Goal: Task Accomplishment & Management: Manage account settings

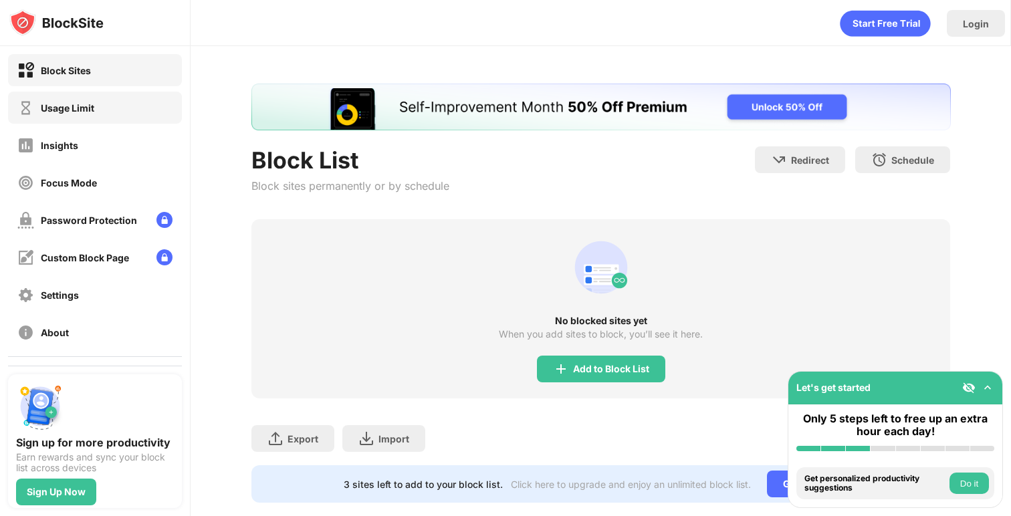
click at [122, 106] on div "Usage Limit" at bounding box center [95, 108] width 174 height 32
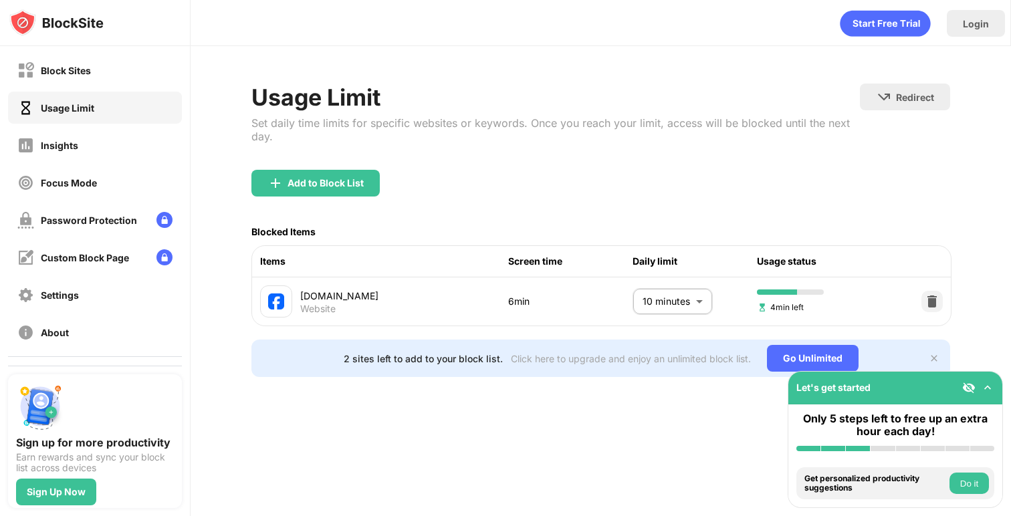
click at [670, 305] on body "Block Sites Usage Limit Insights Focus Mode Password Protection Custom Block Pa…" at bounding box center [505, 258] width 1011 height 516
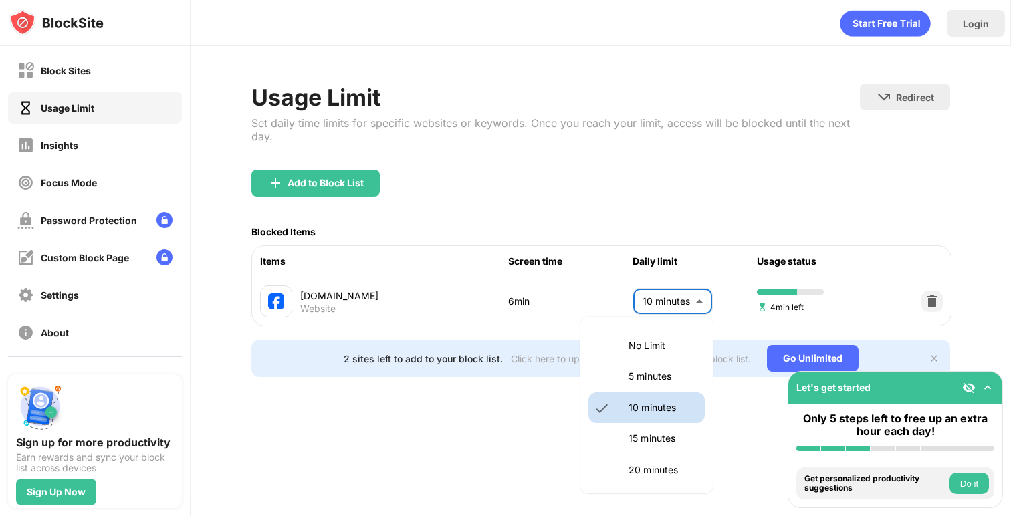
click at [651, 374] on p "5 minutes" at bounding box center [662, 376] width 68 height 15
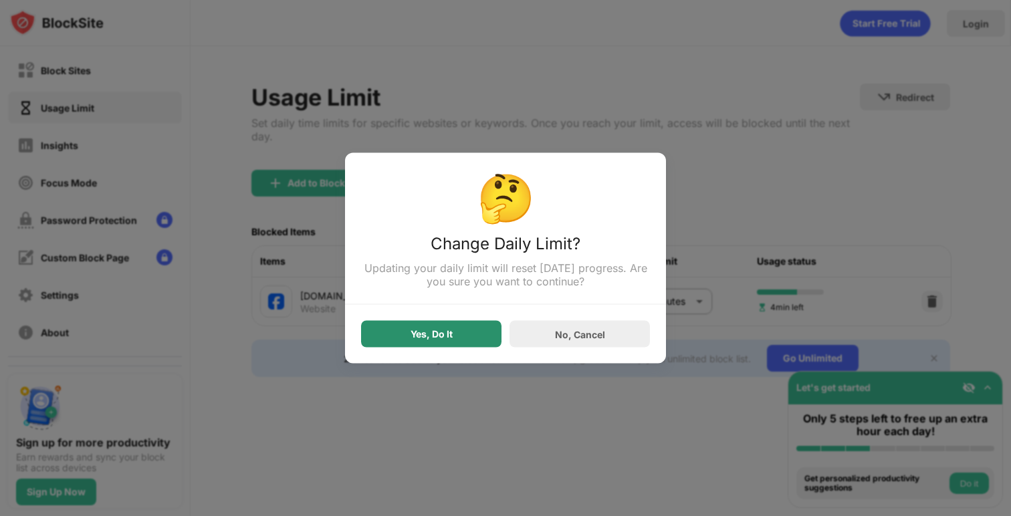
click at [470, 332] on div "Yes, Do It" at bounding box center [431, 334] width 140 height 27
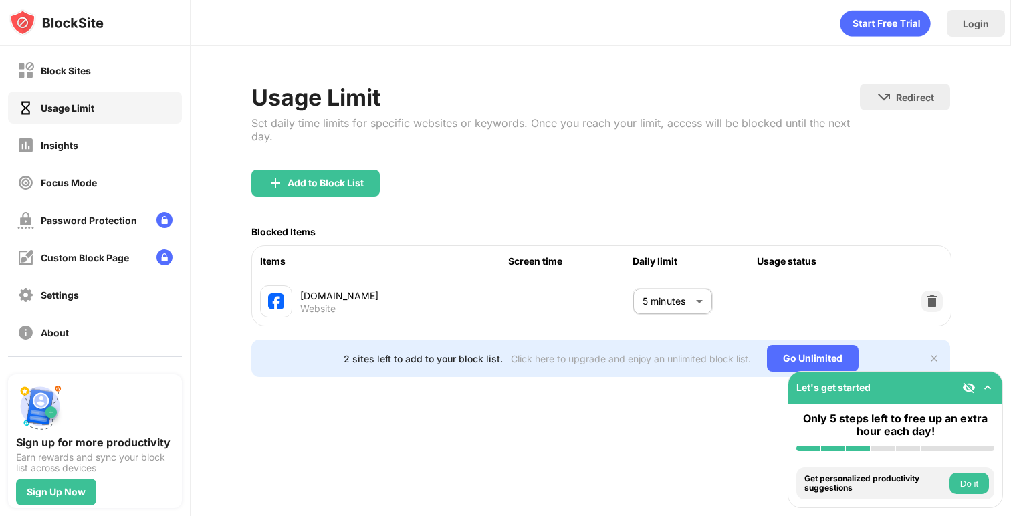
click at [662, 295] on body "Block Sites Usage Limit Insights Focus Mode Password Protection Custom Block Pa…" at bounding box center [505, 258] width 1011 height 516
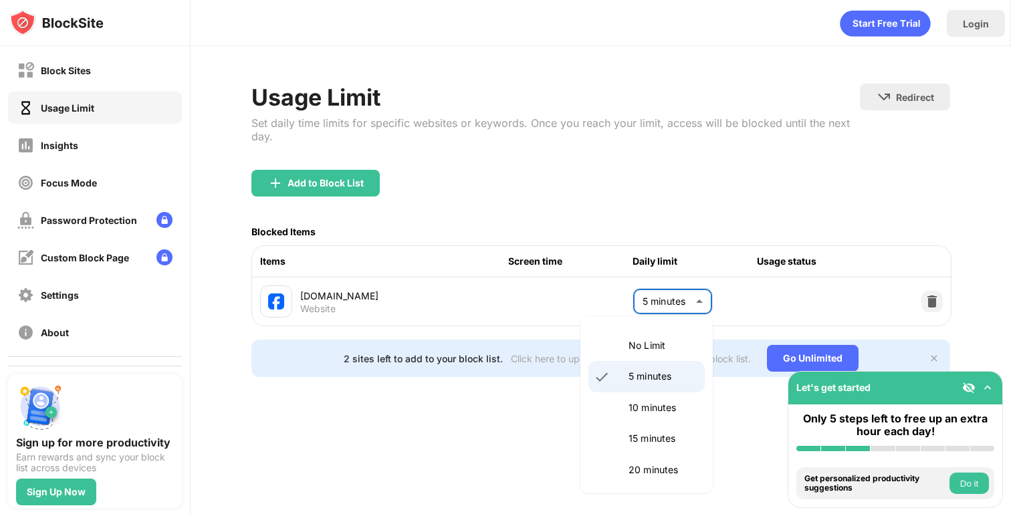
click at [643, 408] on p "10 minutes" at bounding box center [662, 407] width 68 height 15
type input "**"
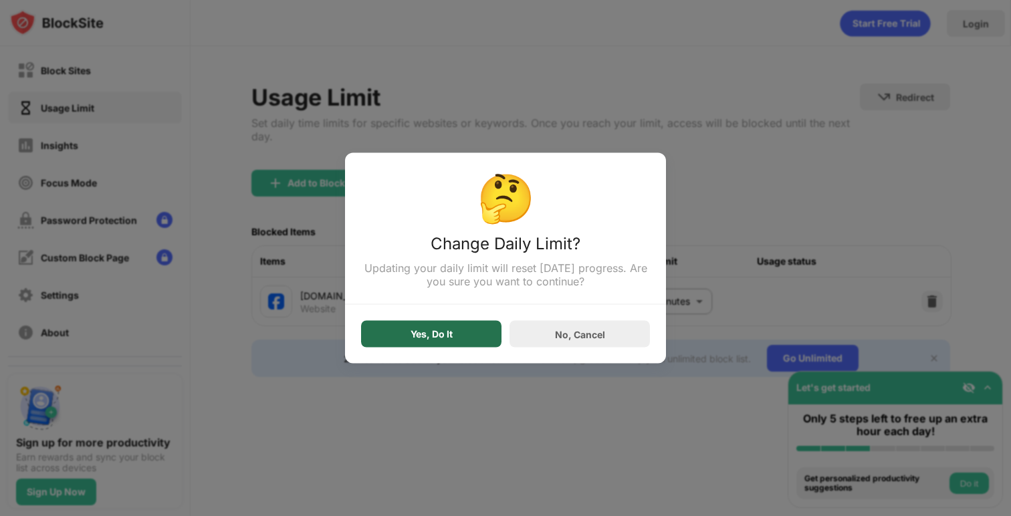
click at [444, 336] on div "Yes, Do It" at bounding box center [431, 334] width 42 height 11
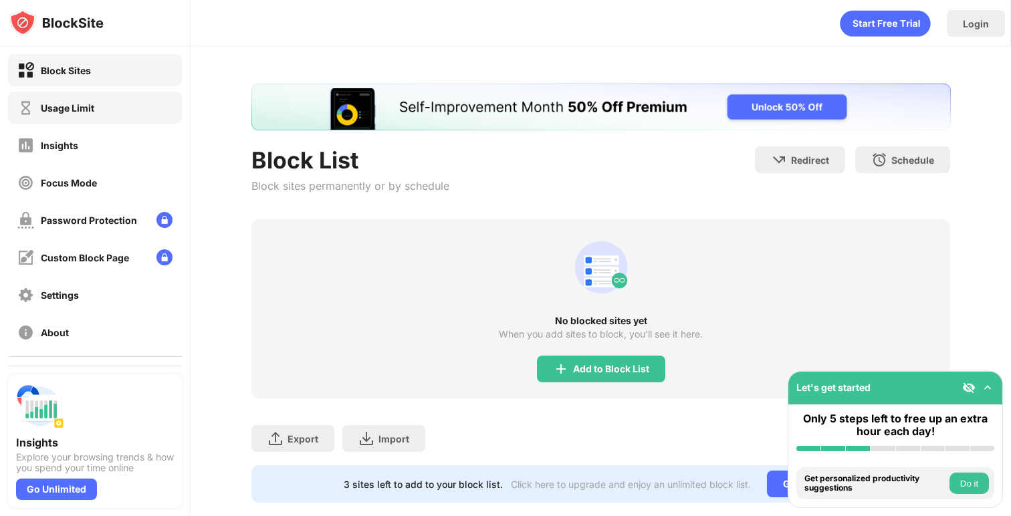
click at [91, 109] on div "Usage Limit" at bounding box center [67, 107] width 53 height 11
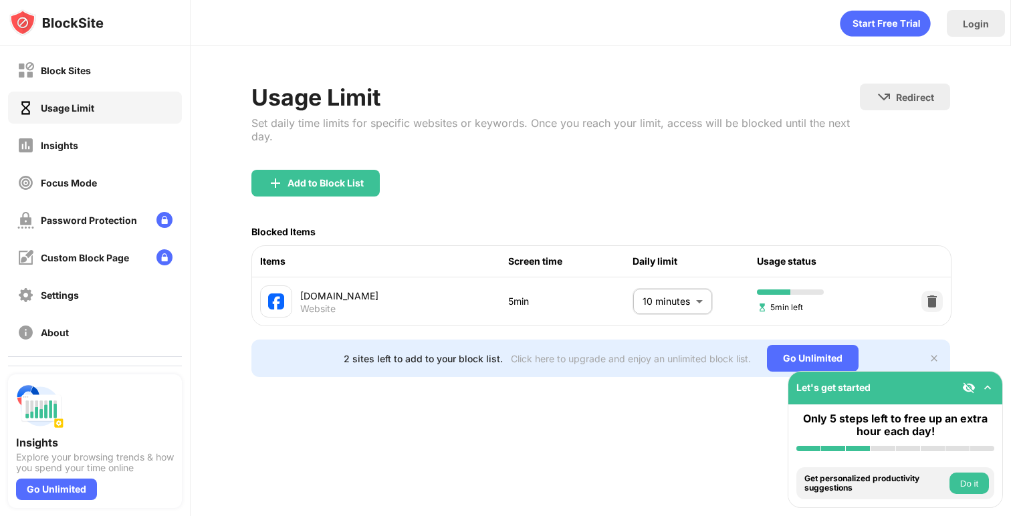
click at [684, 305] on body "Block Sites Usage Limit Insights Focus Mode Password Protection Custom Block Pa…" at bounding box center [505, 258] width 1011 height 516
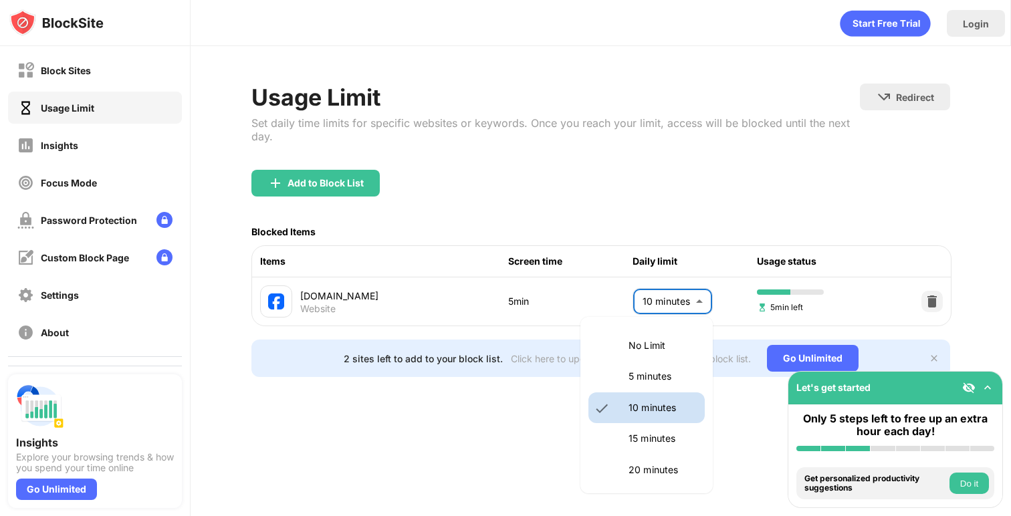
click at [654, 339] on p "No Limit" at bounding box center [662, 345] width 68 height 15
type input "********"
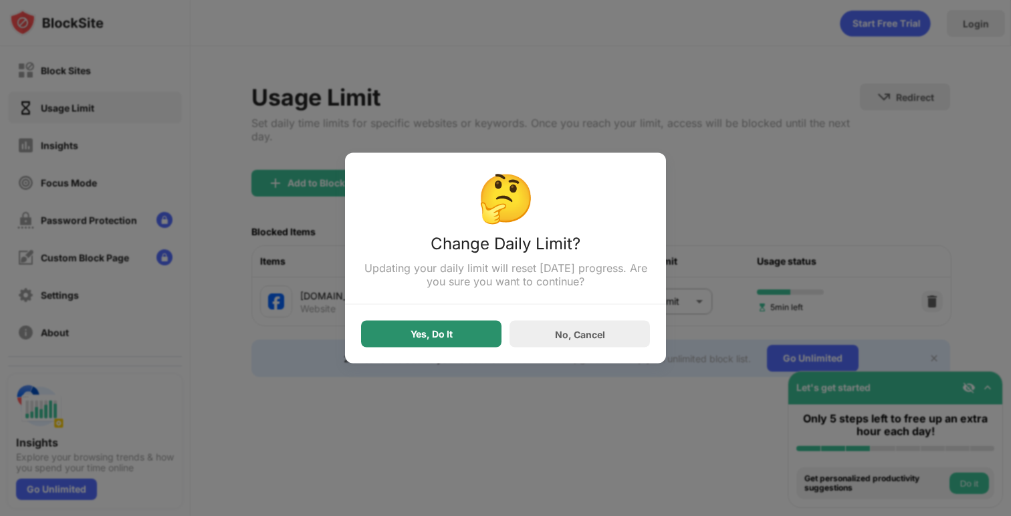
click at [457, 334] on div "Yes, Do It" at bounding box center [431, 334] width 140 height 27
